Goal: Information Seeking & Learning: Find specific fact

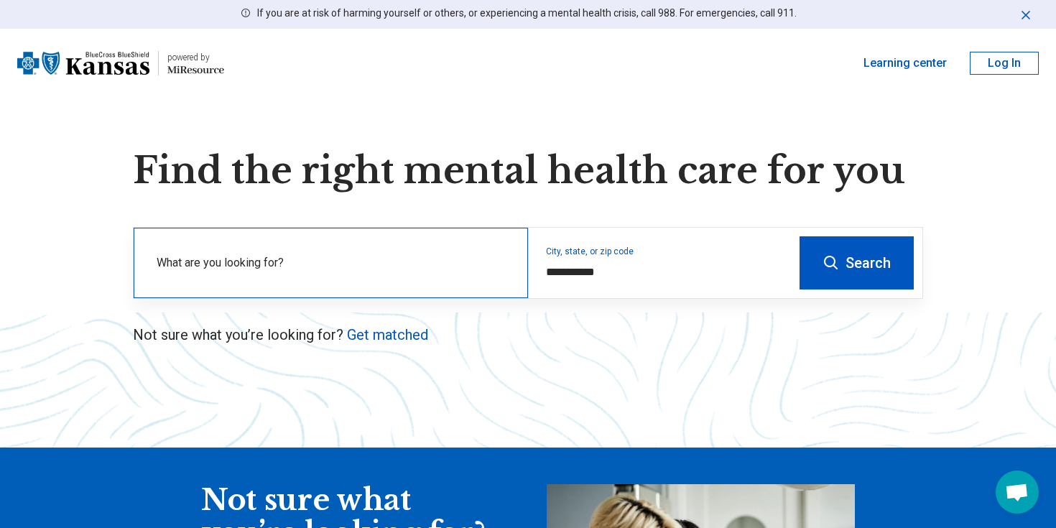
click at [316, 262] on label "What are you looking for?" at bounding box center [334, 262] width 354 height 17
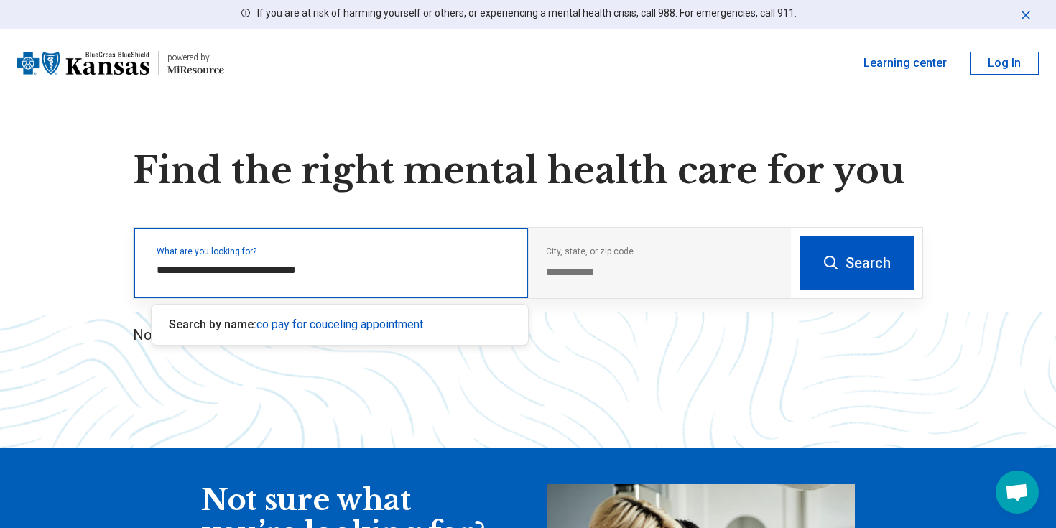
type input "**********"
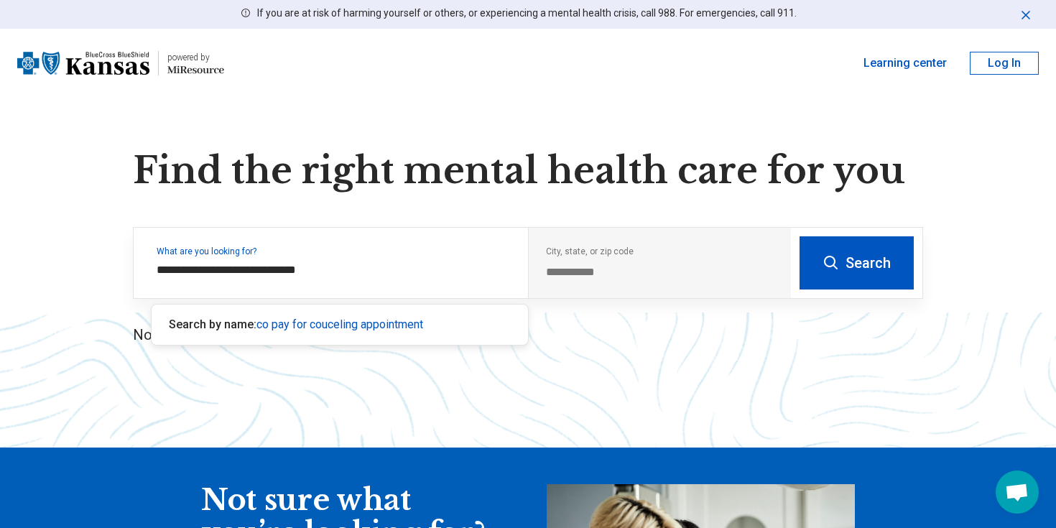
click at [854, 256] on button "Search" at bounding box center [856, 262] width 114 height 53
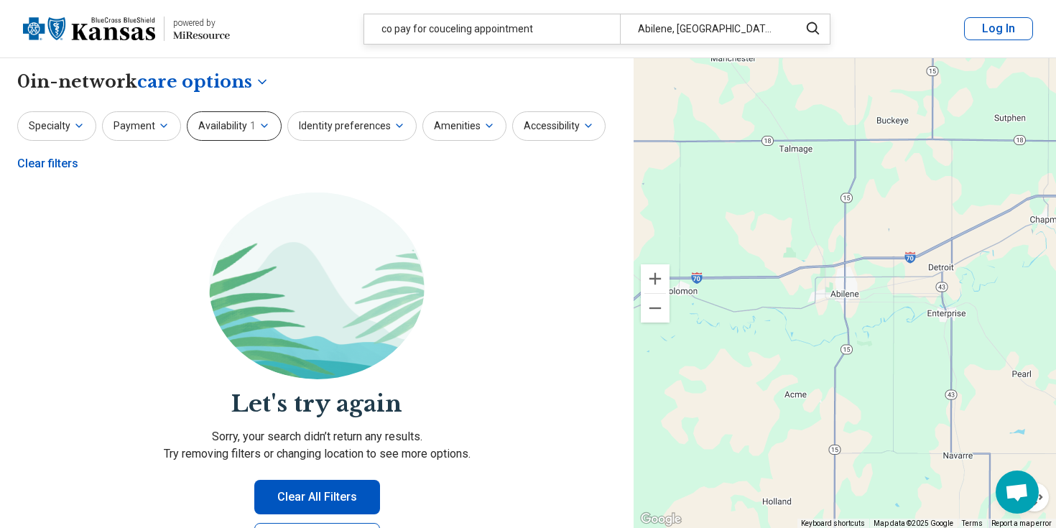
click at [223, 128] on button "Availability 1" at bounding box center [234, 125] width 95 height 29
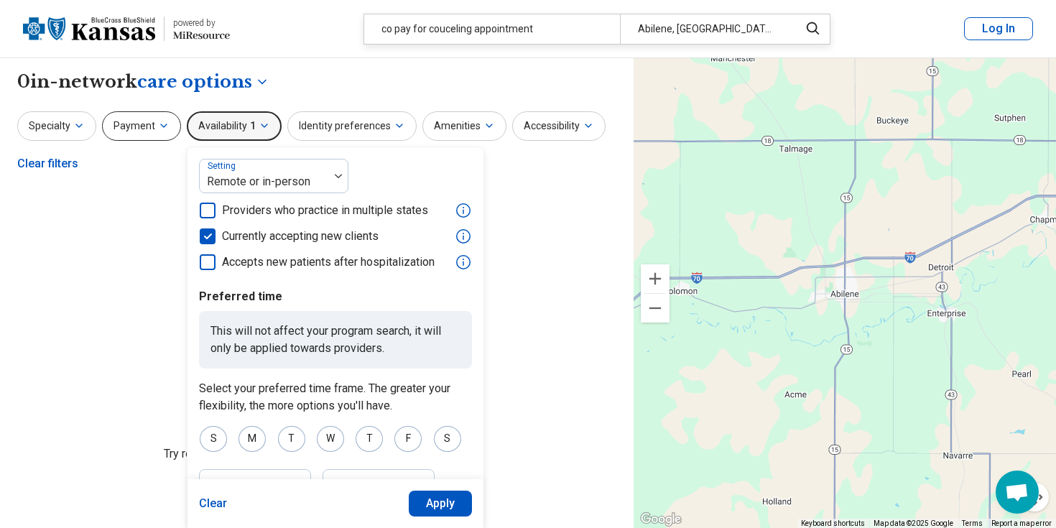
click at [146, 122] on button "Payment" at bounding box center [141, 125] width 79 height 29
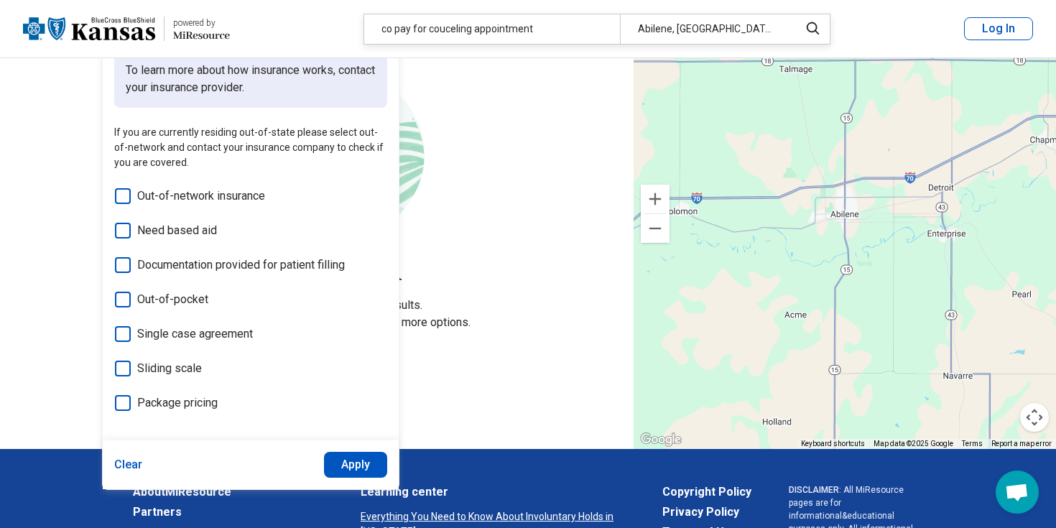
scroll to position [135, 0]
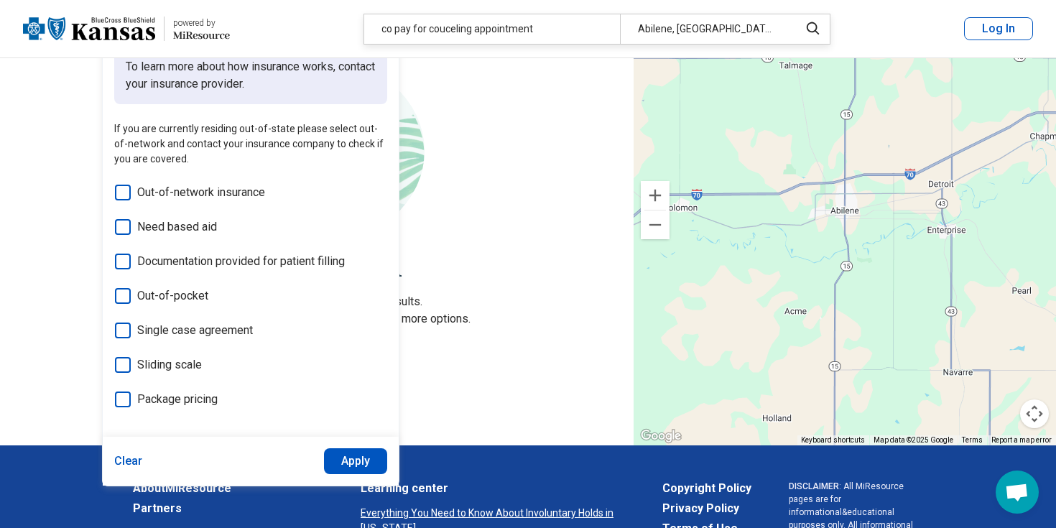
click at [121, 190] on icon at bounding box center [123, 193] width 16 height 16
click at [359, 460] on button "Apply" at bounding box center [356, 461] width 64 height 26
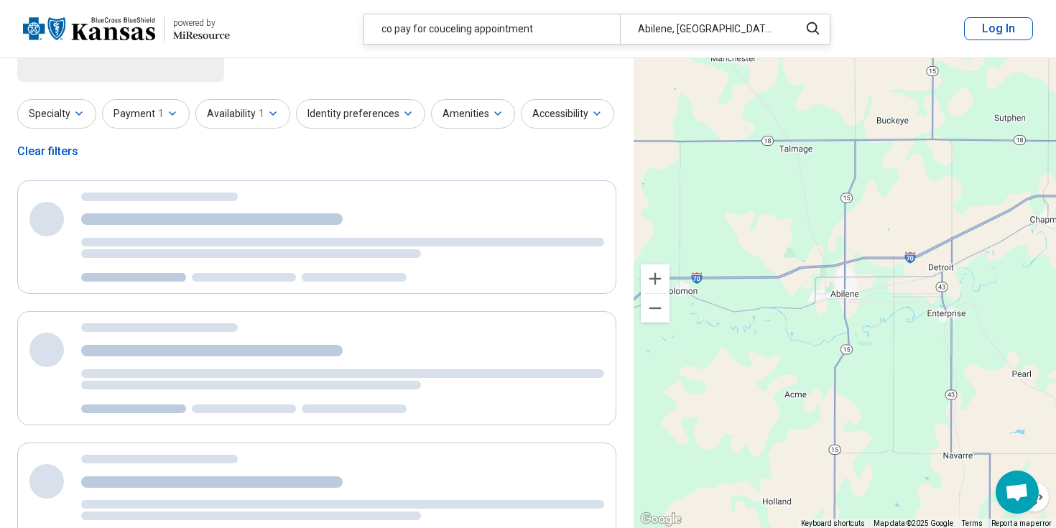
scroll to position [0, 0]
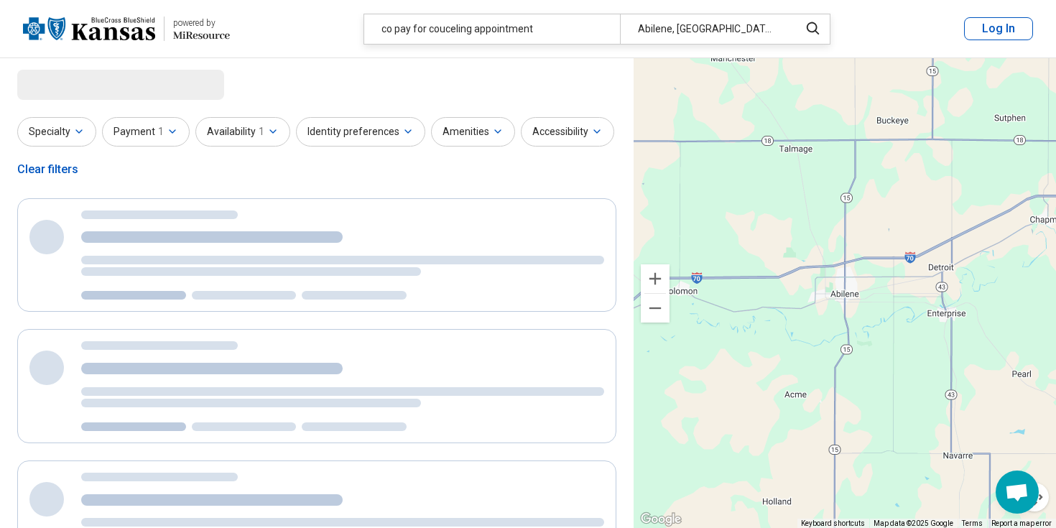
select select "***"
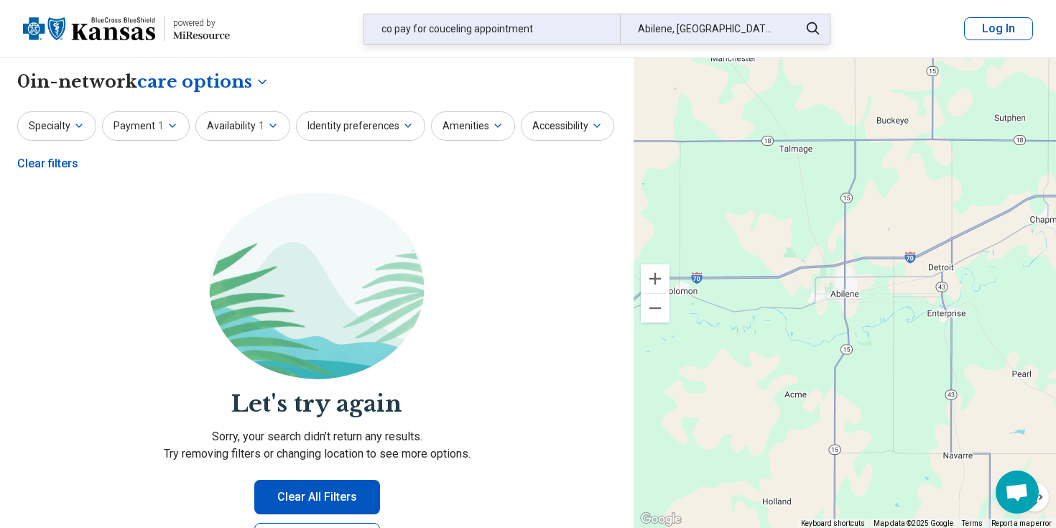
click at [443, 28] on div "co pay for couceling appointment" at bounding box center [492, 28] width 256 height 29
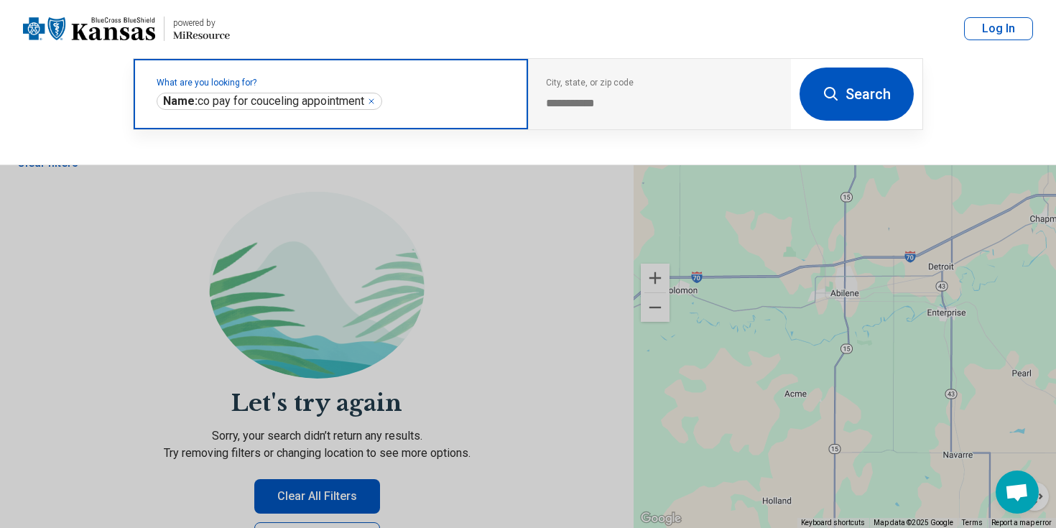
click at [376, 103] on icon "Remove" at bounding box center [371, 101] width 9 height 9
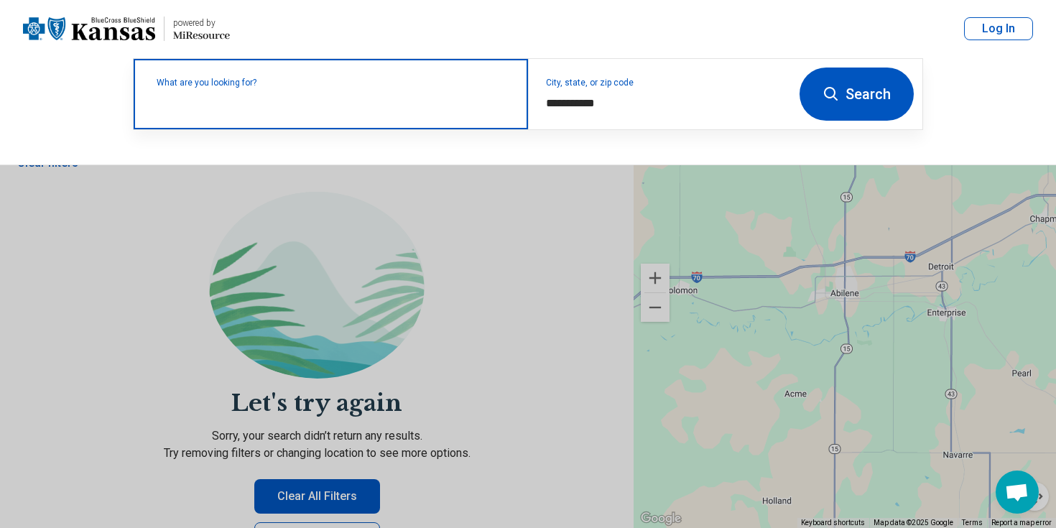
click at [300, 87] on label "What are you looking for?" at bounding box center [334, 82] width 354 height 9
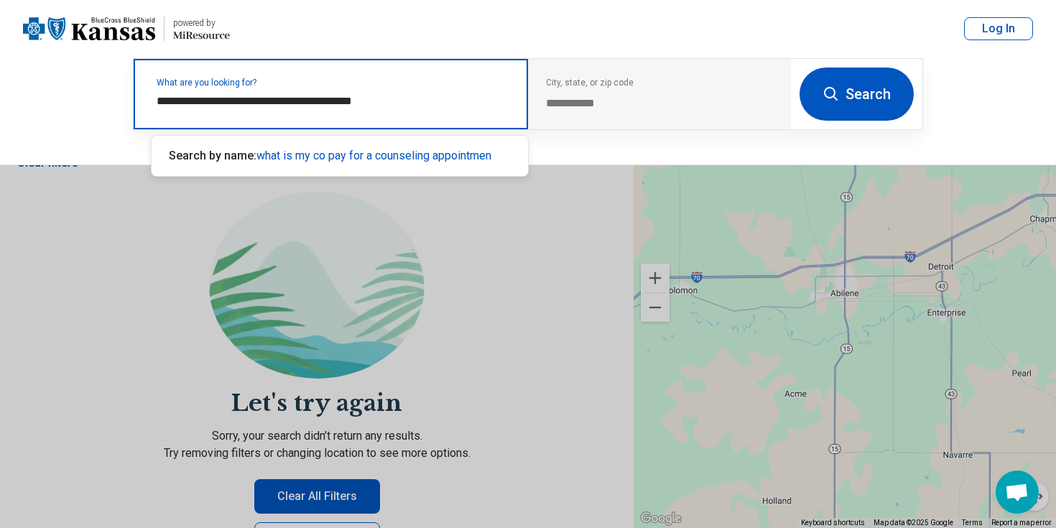
type input "**********"
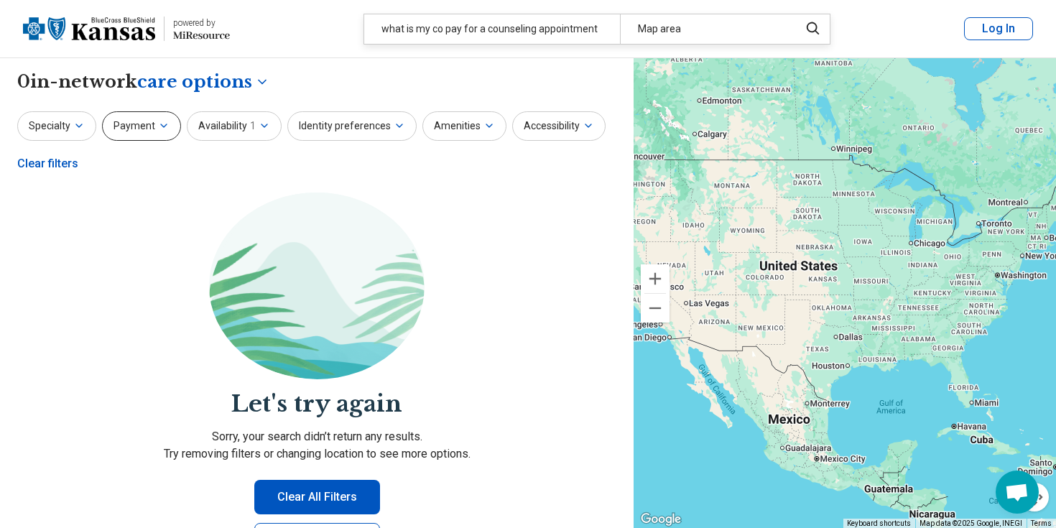
click at [137, 124] on button "Payment" at bounding box center [141, 125] width 79 height 29
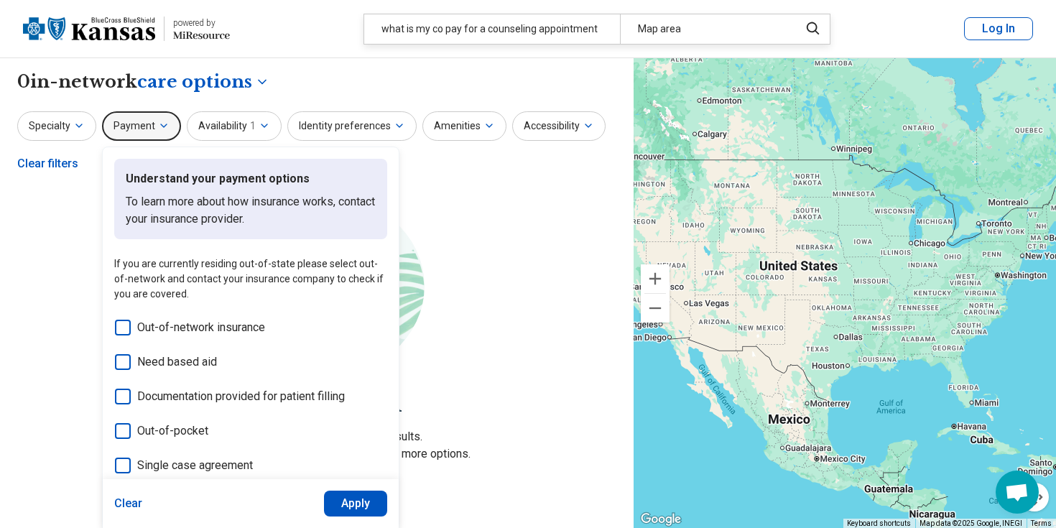
click at [121, 325] on icon at bounding box center [123, 328] width 16 height 16
click at [350, 498] on button "Apply" at bounding box center [356, 504] width 64 height 26
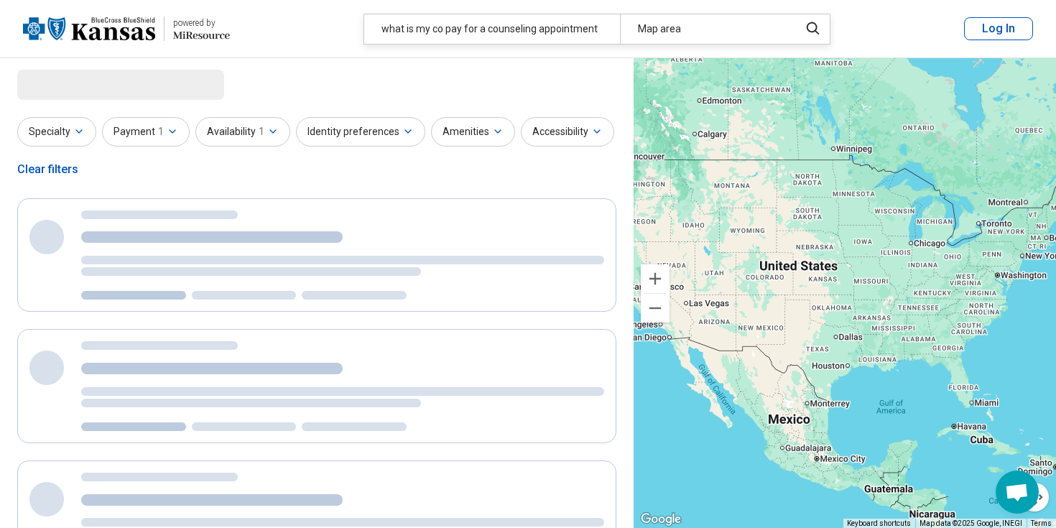
select select "***"
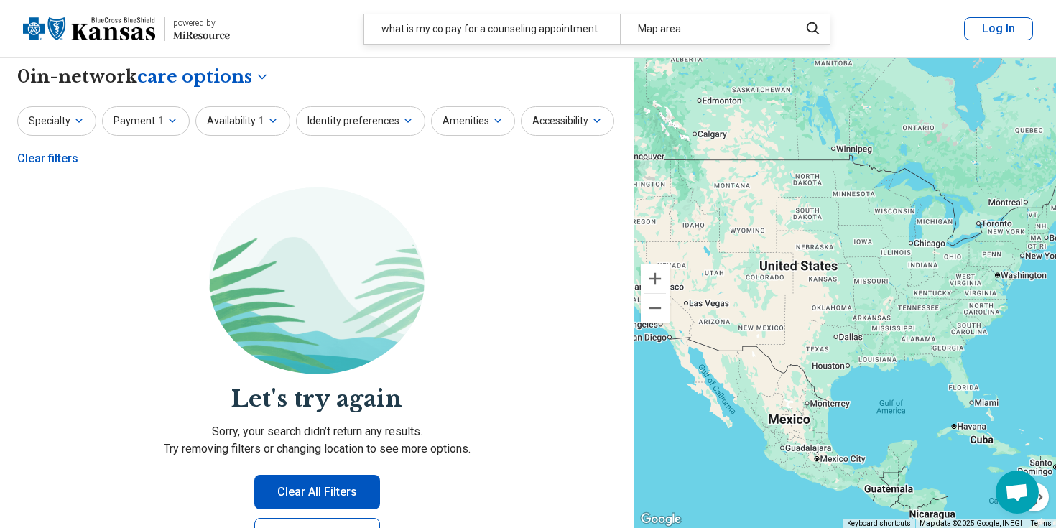
scroll to position [9, 0]
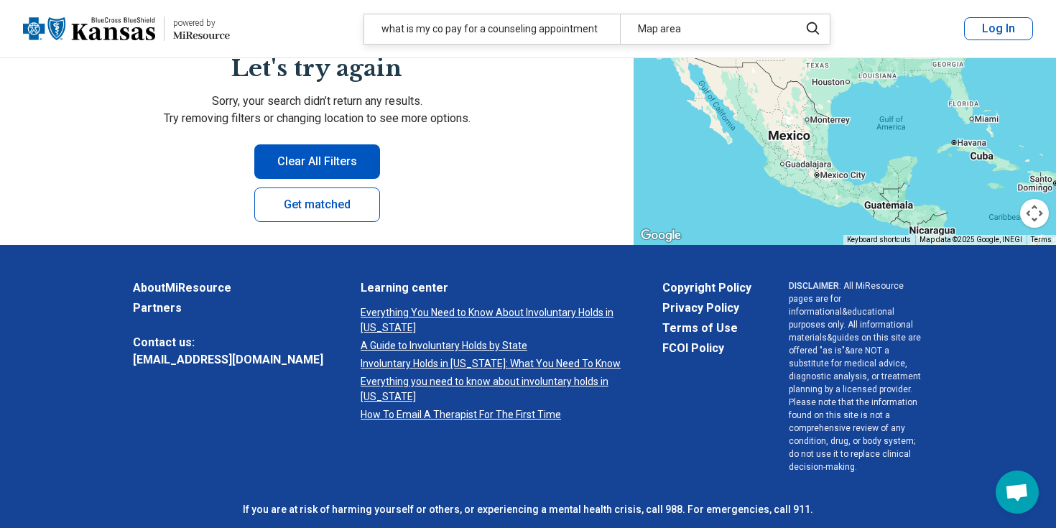
scroll to position [380, 0]
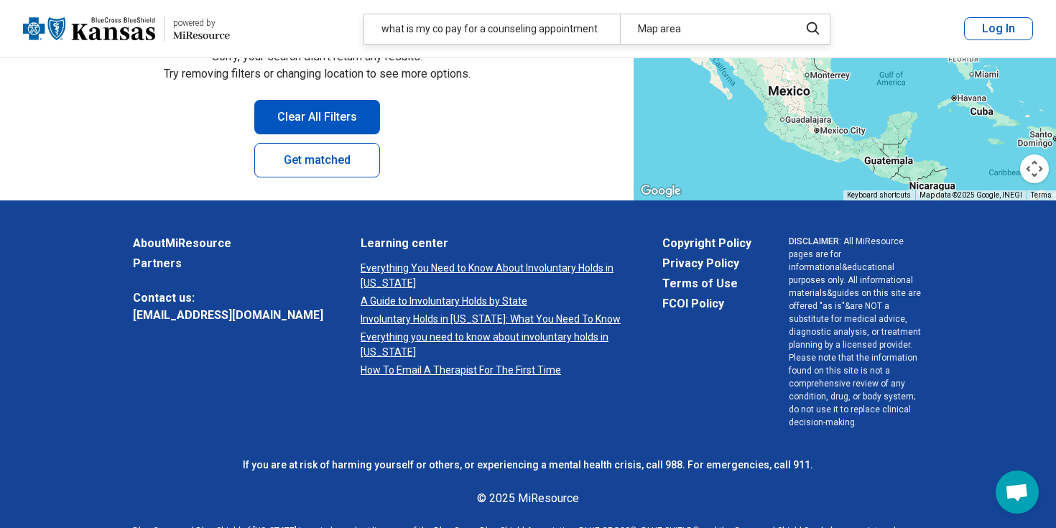
click at [177, 317] on link "[EMAIL_ADDRESS][DOMAIN_NAME]" at bounding box center [228, 315] width 190 height 17
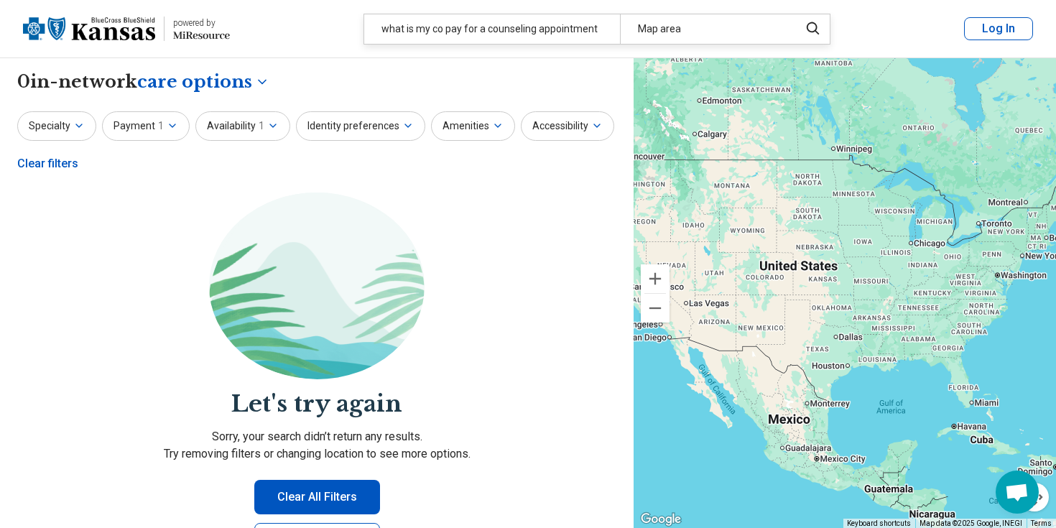
scroll to position [0, 0]
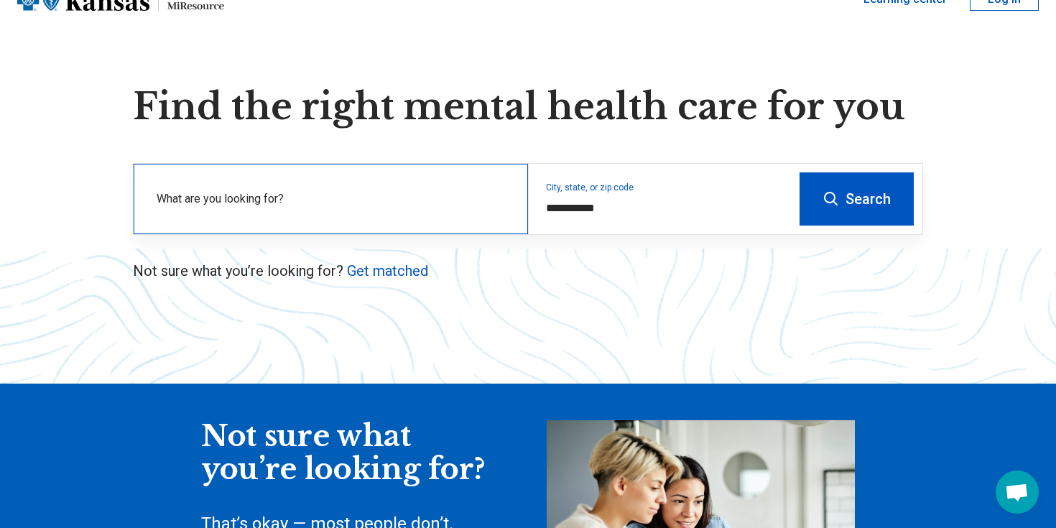
scroll to position [79, 0]
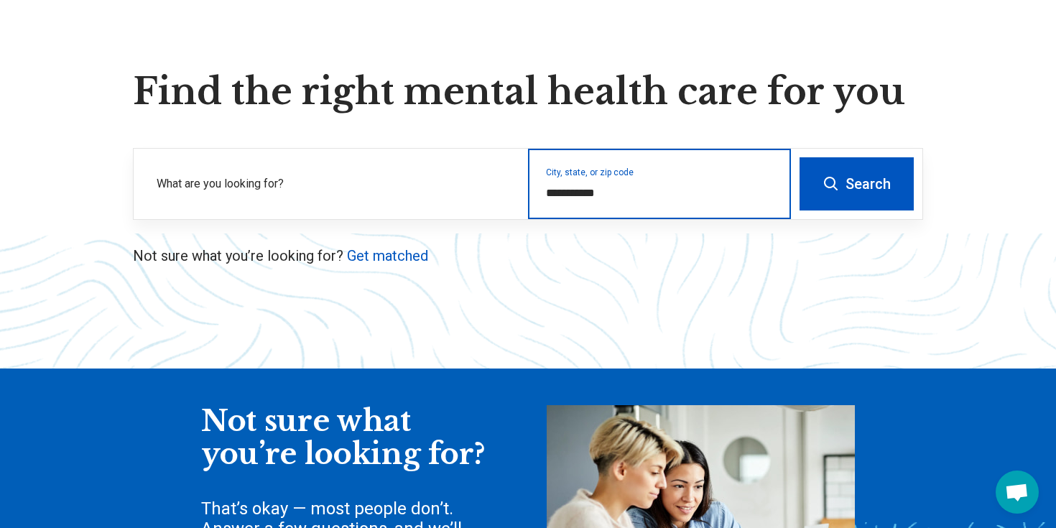
click at [620, 192] on input "**********" at bounding box center [660, 193] width 228 height 17
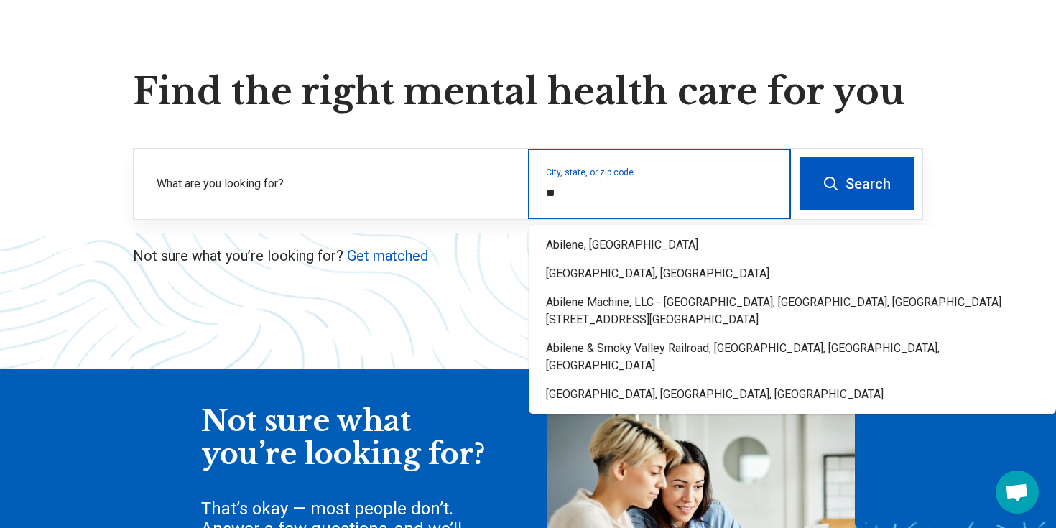
type input "*"
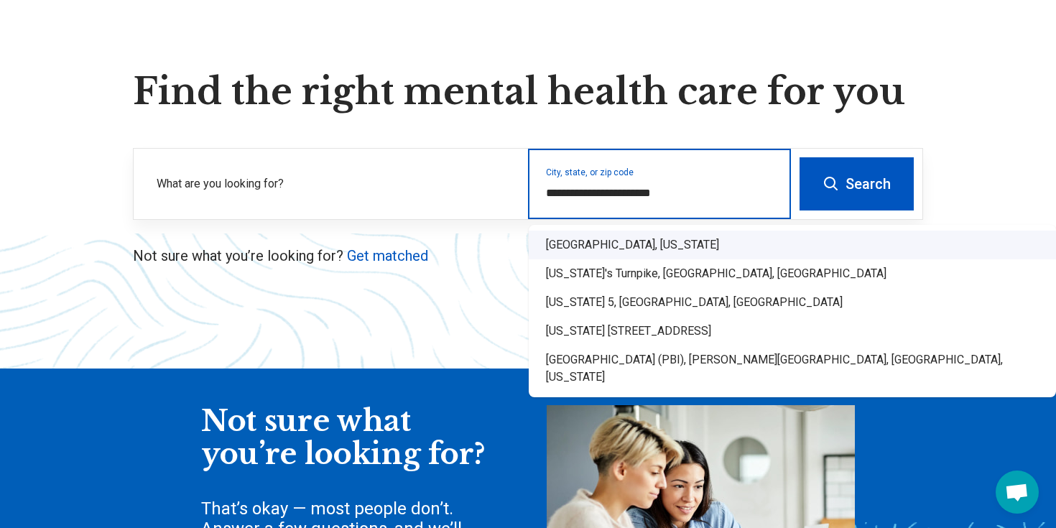
type input "**********"
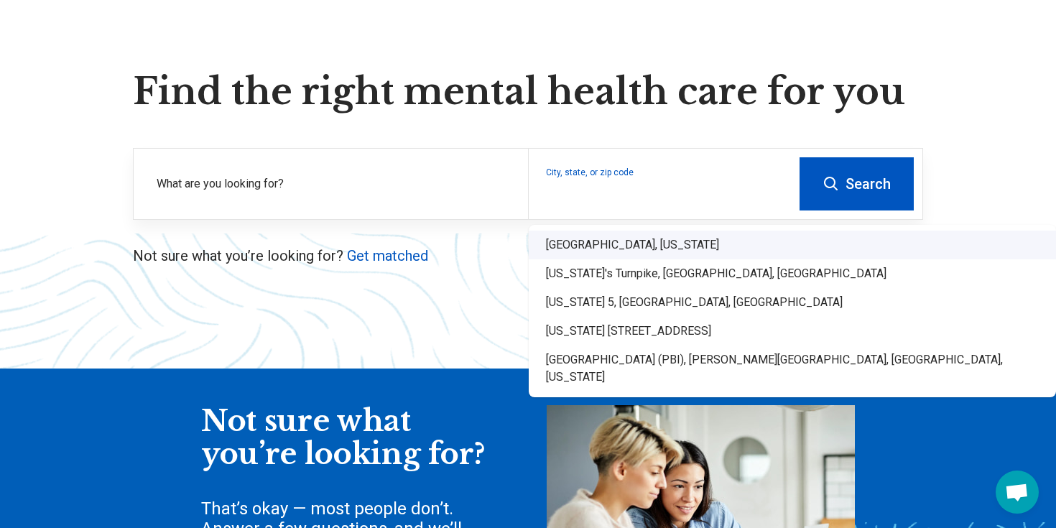
click at [837, 184] on icon at bounding box center [830, 183] width 17 height 17
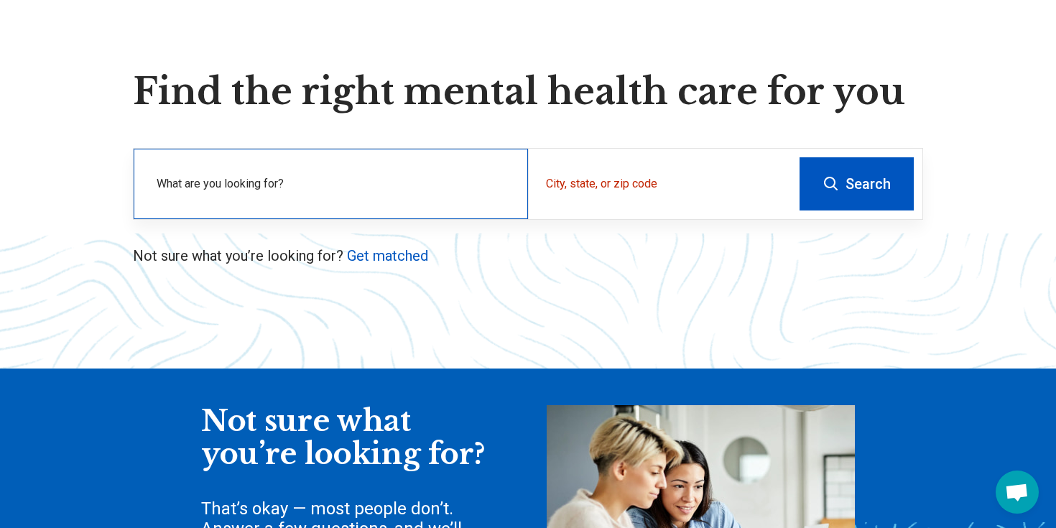
click at [300, 190] on label "What are you looking for?" at bounding box center [334, 183] width 354 height 17
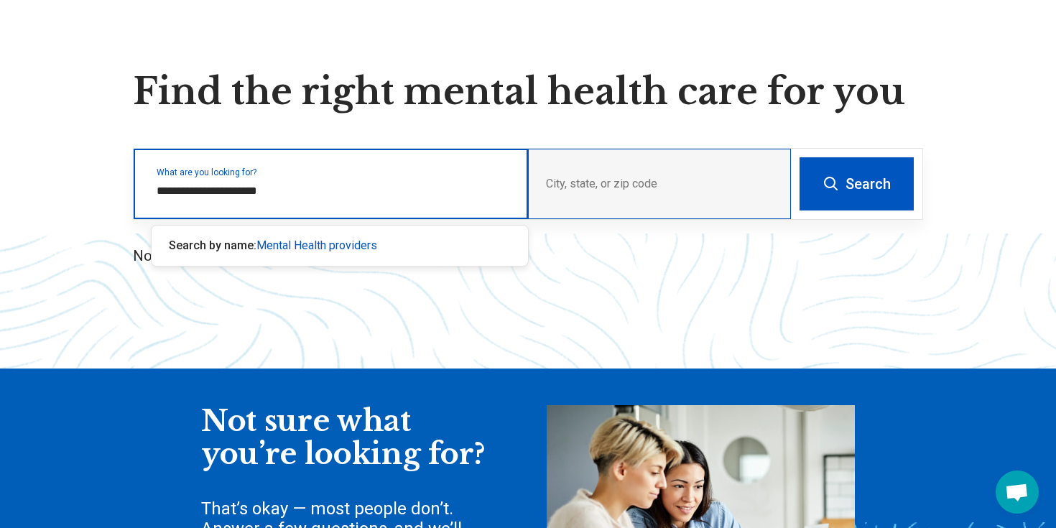
type input "**********"
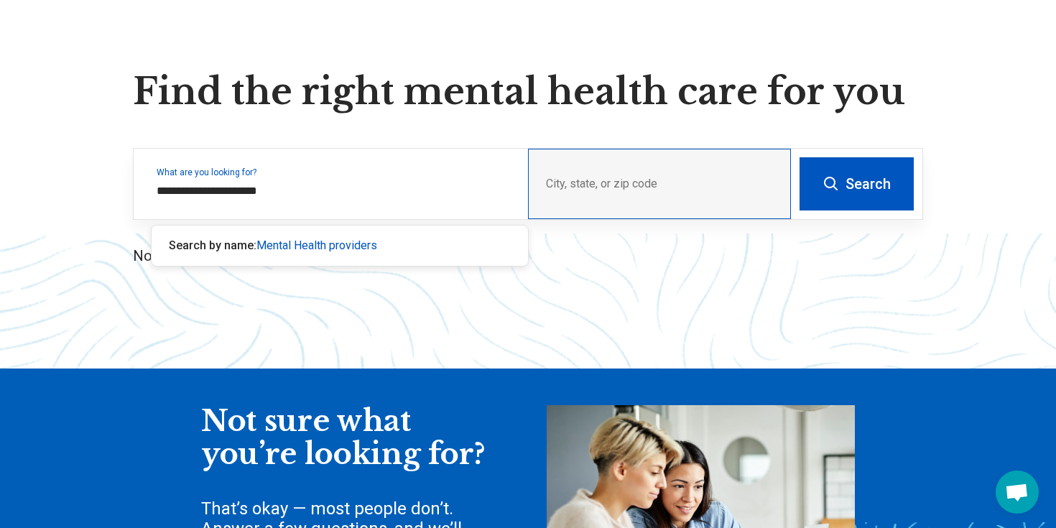
click at [577, 176] on div "City, state, or zip code" at bounding box center [659, 184] width 263 height 70
click at [547, 182] on div "City, state, or zip code" at bounding box center [659, 184] width 263 height 70
click at [550, 181] on div "City, state, or zip code" at bounding box center [659, 184] width 263 height 70
click at [679, 182] on div "City, state, or zip code" at bounding box center [659, 184] width 263 height 70
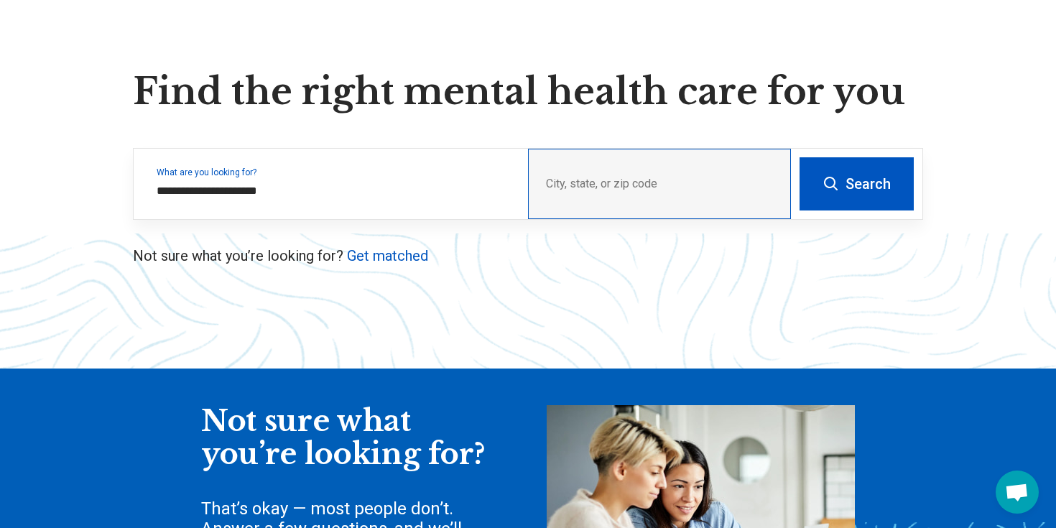
click at [654, 182] on div "City, state, or zip code" at bounding box center [659, 184] width 263 height 70
click at [857, 181] on button "Search" at bounding box center [856, 183] width 114 height 53
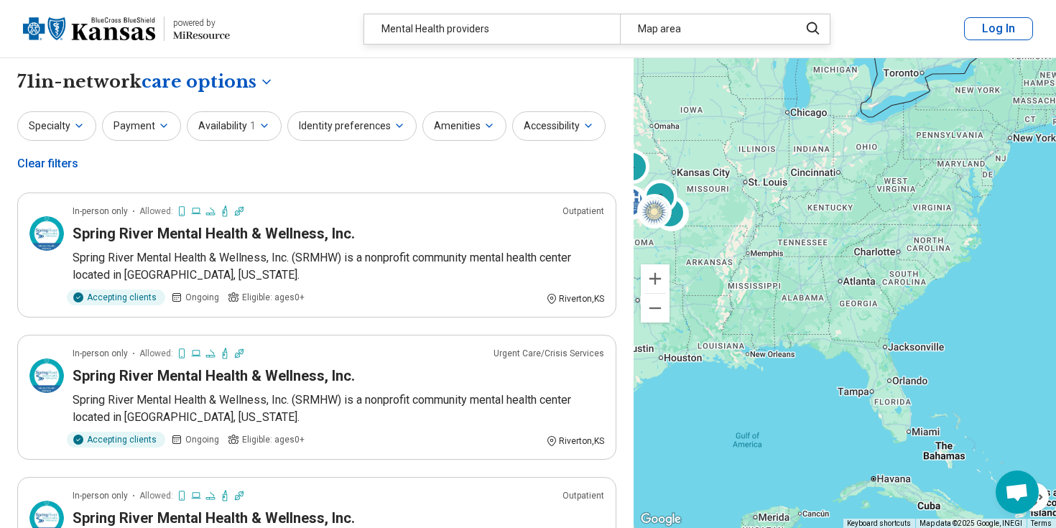
drag, startPoint x: 993, startPoint y: 435, endPoint x: 984, endPoint y: 353, distance: 82.4
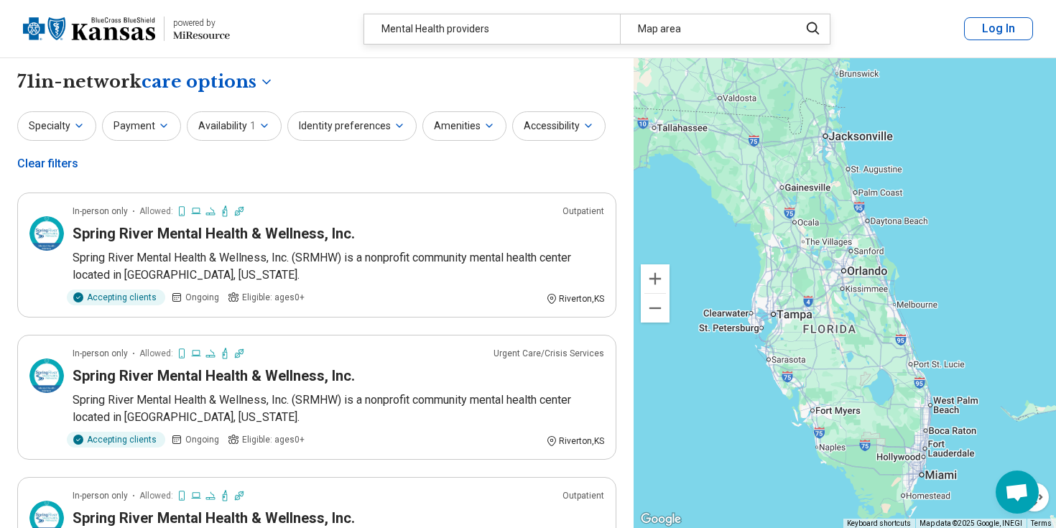
drag, startPoint x: 935, startPoint y: 384, endPoint x: 1029, endPoint y: 285, distance: 136.6
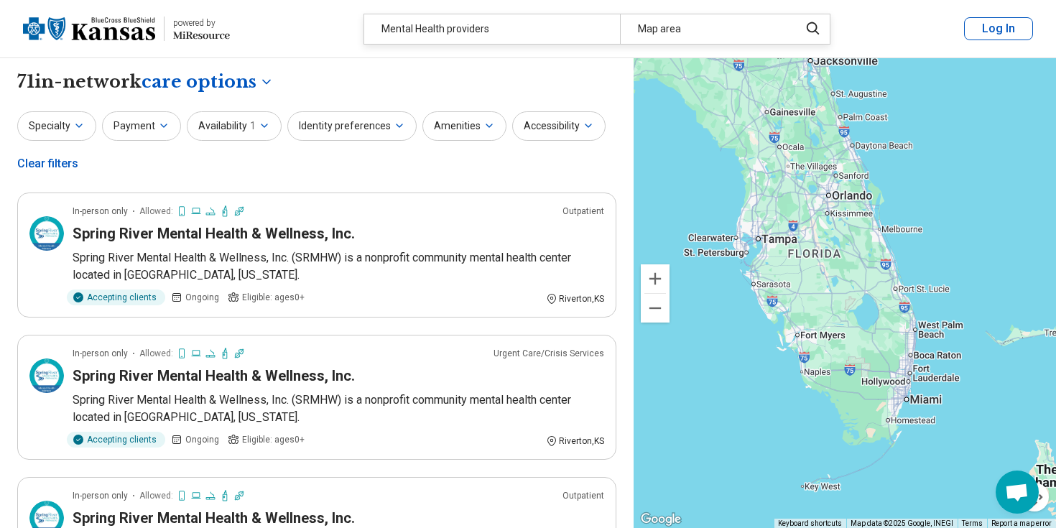
drag, startPoint x: 1022, startPoint y: 403, endPoint x: 1007, endPoint y: 326, distance: 78.3
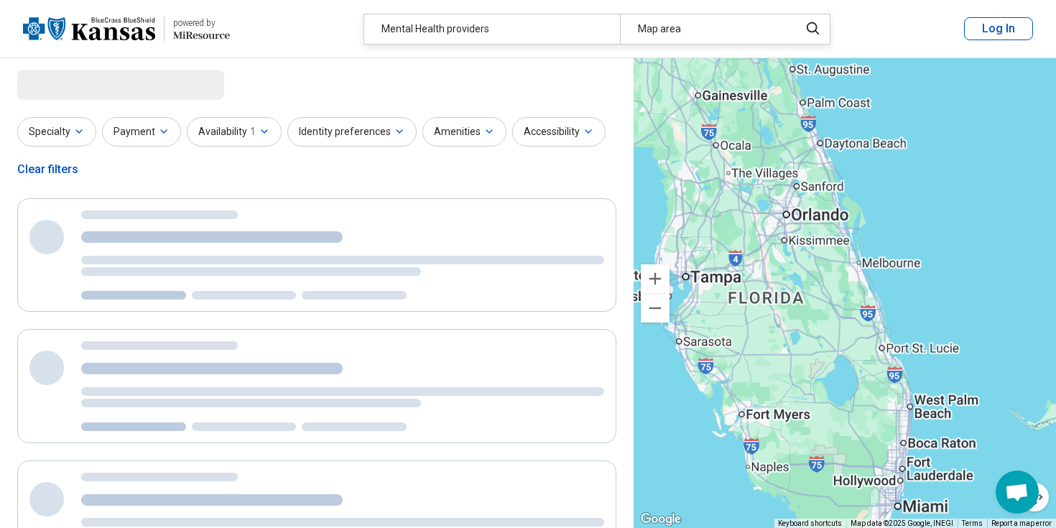
select select "***"
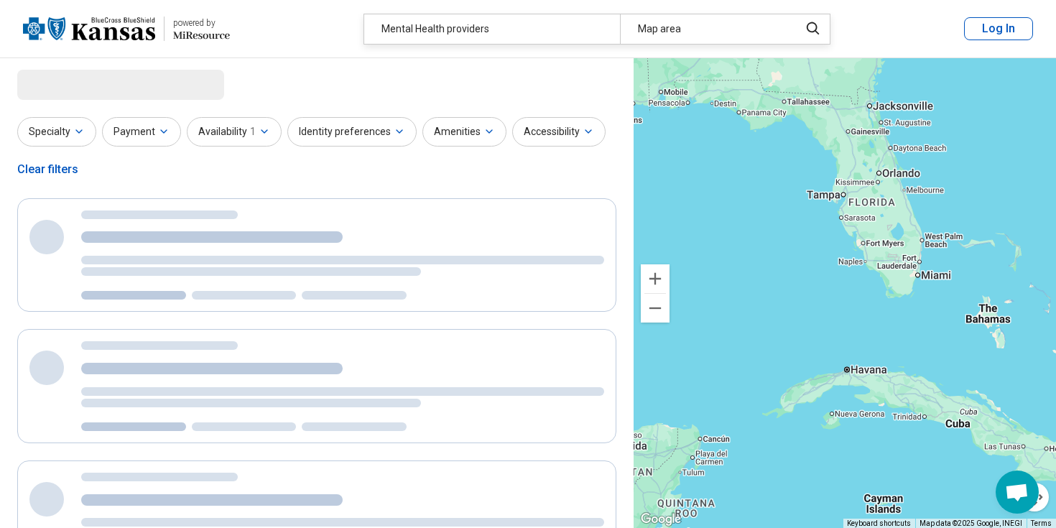
click at [998, 29] on button "Log In" at bounding box center [998, 28] width 69 height 23
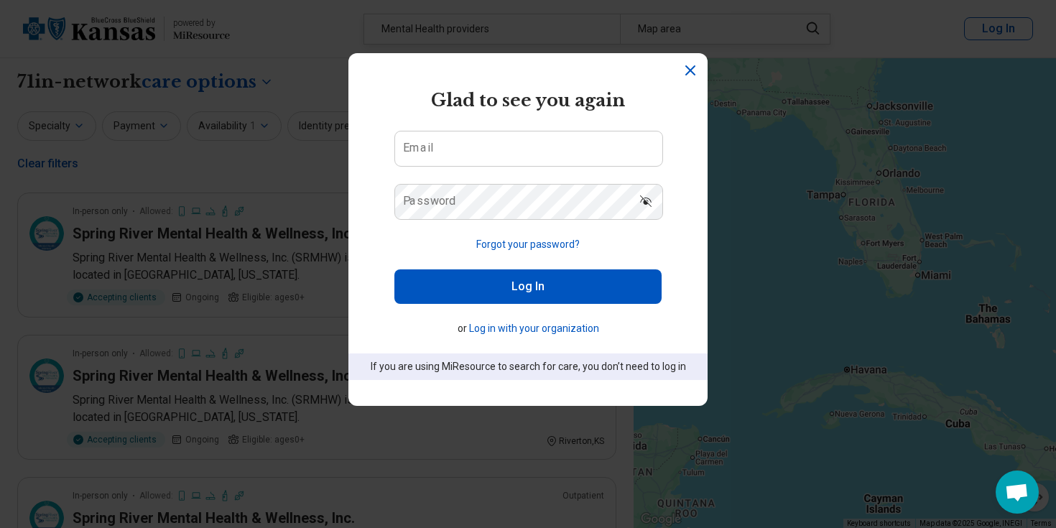
click at [689, 68] on icon "Dismiss" at bounding box center [690, 70] width 9 height 9
